Goal: Entertainment & Leisure: Consume media (video, audio)

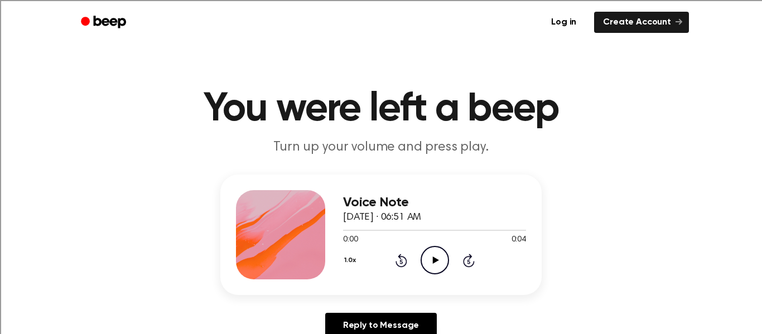
click at [435, 251] on icon "Play Audio" at bounding box center [434, 260] width 28 height 28
click at [425, 261] on icon "Play Audio" at bounding box center [434, 260] width 28 height 28
click at [343, 120] on h1 "You were left a beep" at bounding box center [380, 109] width 571 height 40
click at [431, 252] on icon "Play Audio" at bounding box center [434, 260] width 28 height 28
click at [423, 254] on icon "Play Audio" at bounding box center [434, 260] width 28 height 28
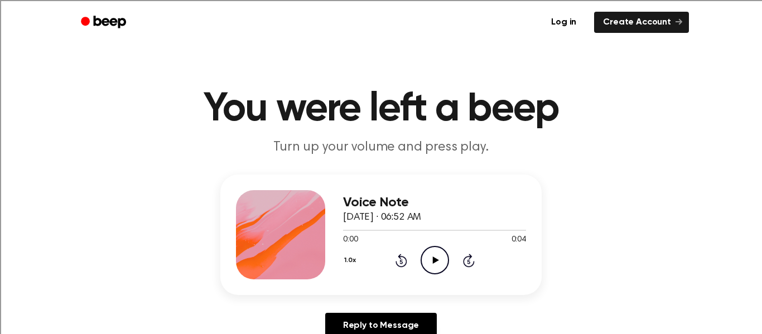
click at [426, 253] on icon "Play Audio" at bounding box center [434, 260] width 28 height 28
click at [427, 249] on circle at bounding box center [434, 259] width 27 height 27
click at [429, 254] on icon "Play Audio" at bounding box center [434, 260] width 28 height 28
click at [435, 256] on icon "Play Audio" at bounding box center [434, 260] width 28 height 28
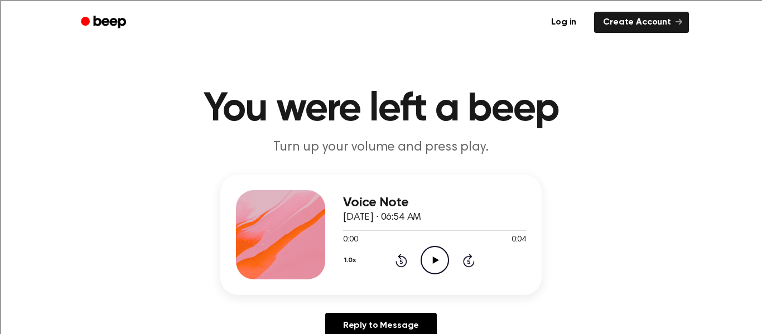
click at [422, 274] on icon "Play Audio" at bounding box center [434, 260] width 28 height 28
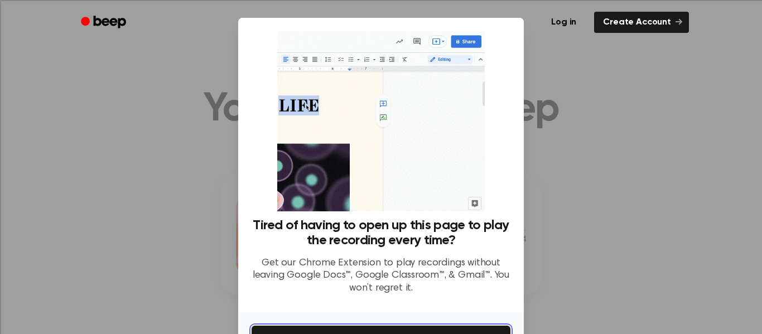
click at [315, 330] on button "Get It Now" at bounding box center [380, 338] width 259 height 25
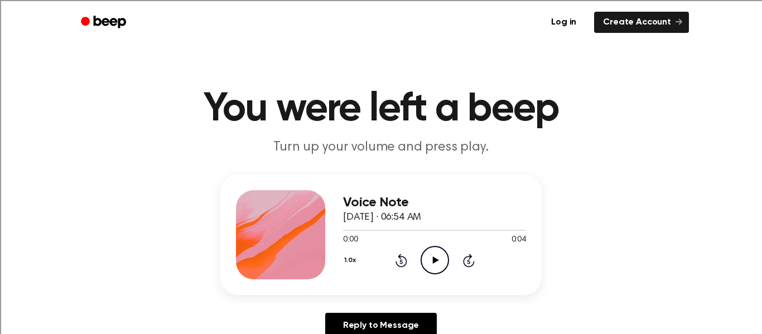
click at [436, 260] on icon at bounding box center [435, 259] width 6 height 7
